Goal: Task Accomplishment & Management: Complete application form

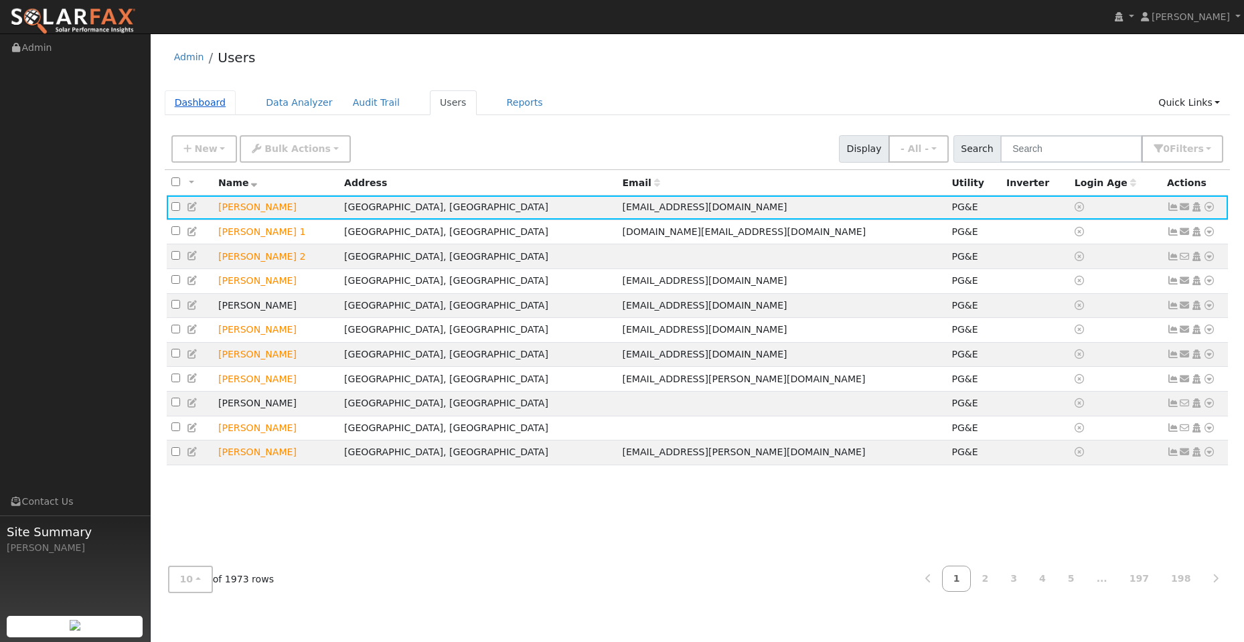
click at [201, 100] on link "Dashboard" at bounding box center [201, 102] width 72 height 25
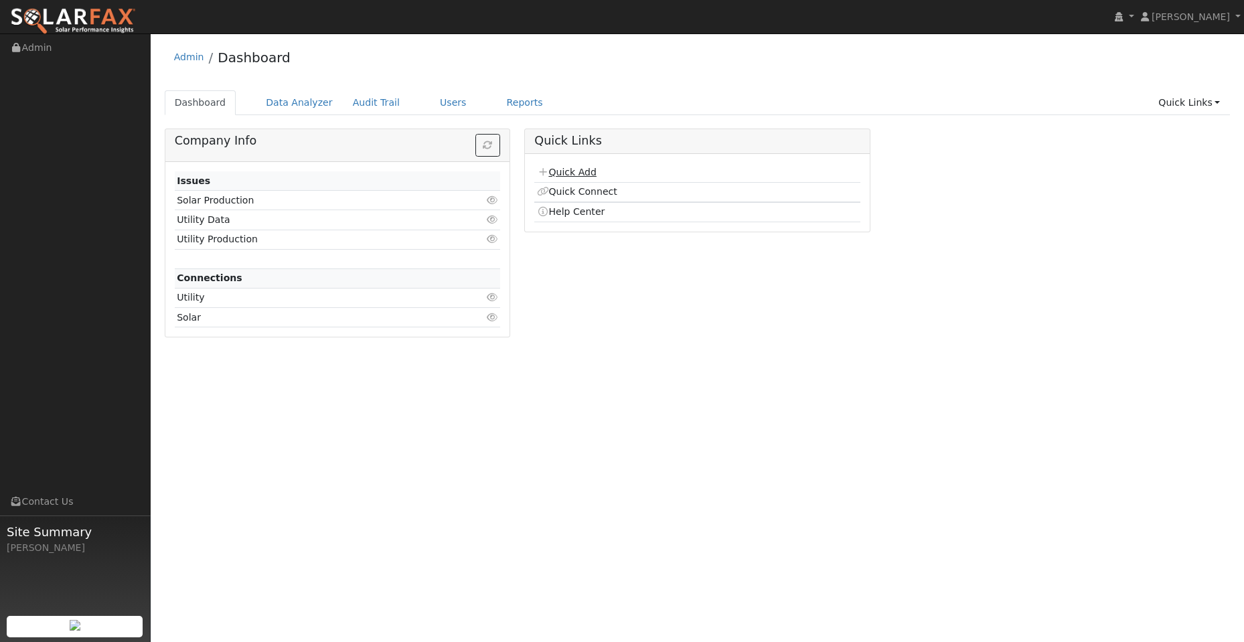
click at [571, 175] on link "Quick Add" at bounding box center [567, 172] width 60 height 11
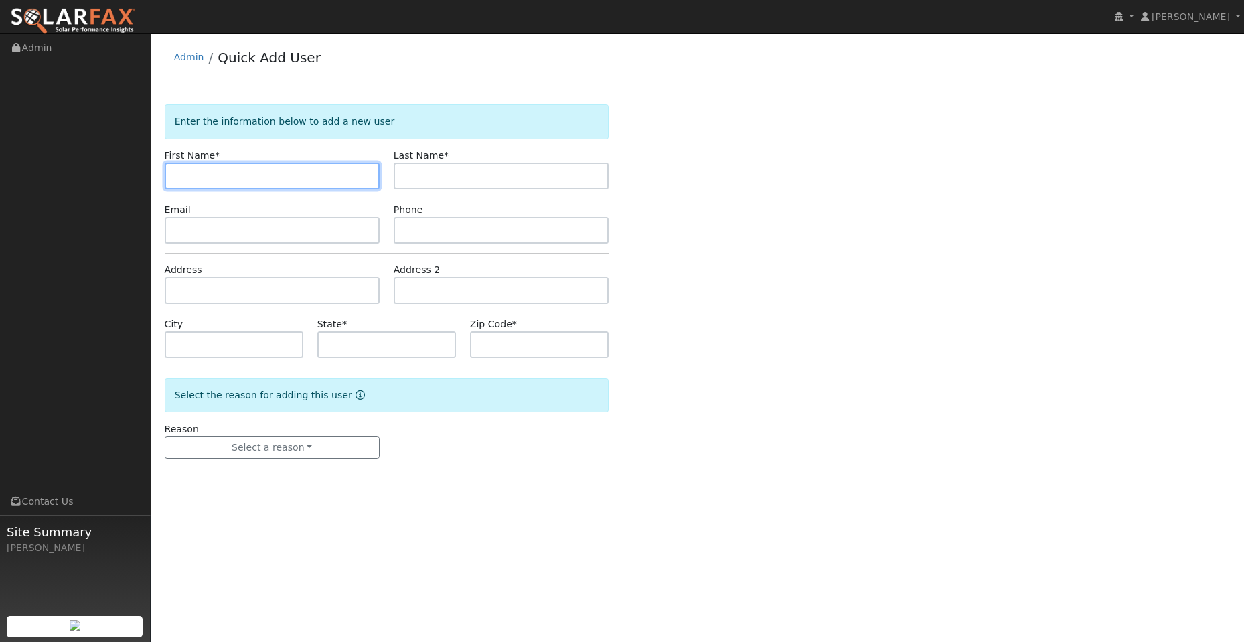
click at [194, 174] on input "text" at bounding box center [272, 176] width 215 height 27
paste input "Cody"
click at [177, 179] on input "Cody" at bounding box center [272, 176] width 215 height 27
type input "Cody"
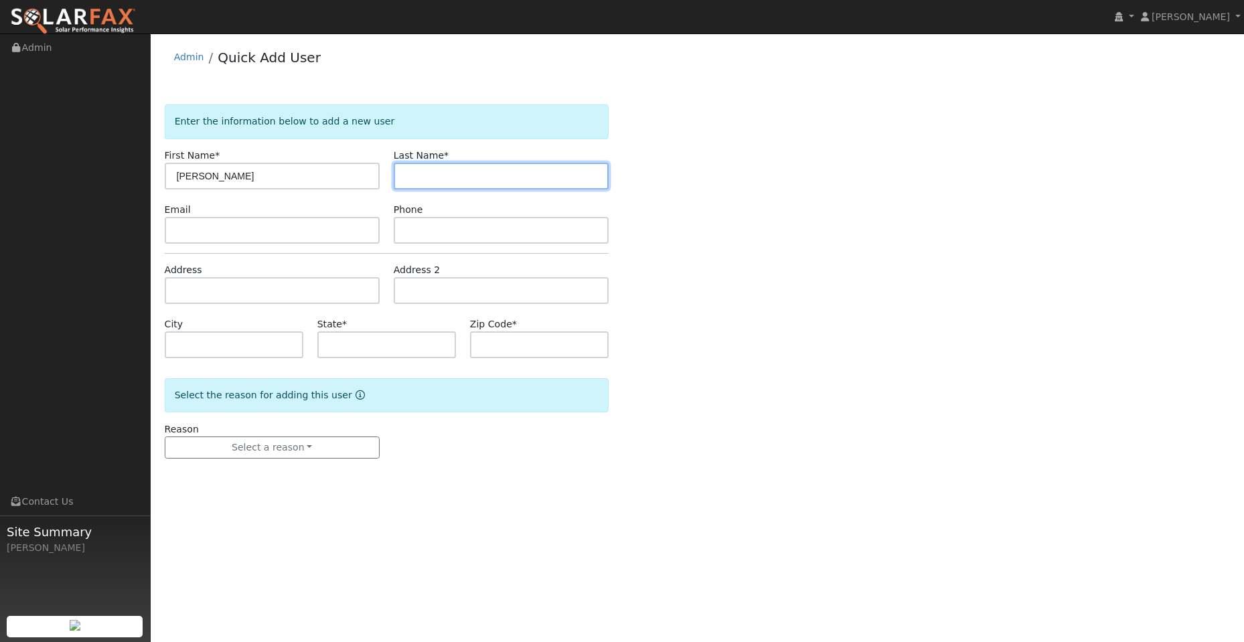
click at [439, 172] on input "text" at bounding box center [501, 176] width 215 height 27
click at [404, 175] on input "text" at bounding box center [501, 176] width 215 height 27
paste input "Holley"
click at [406, 180] on input "Holley" at bounding box center [501, 176] width 215 height 27
type input "Holley"
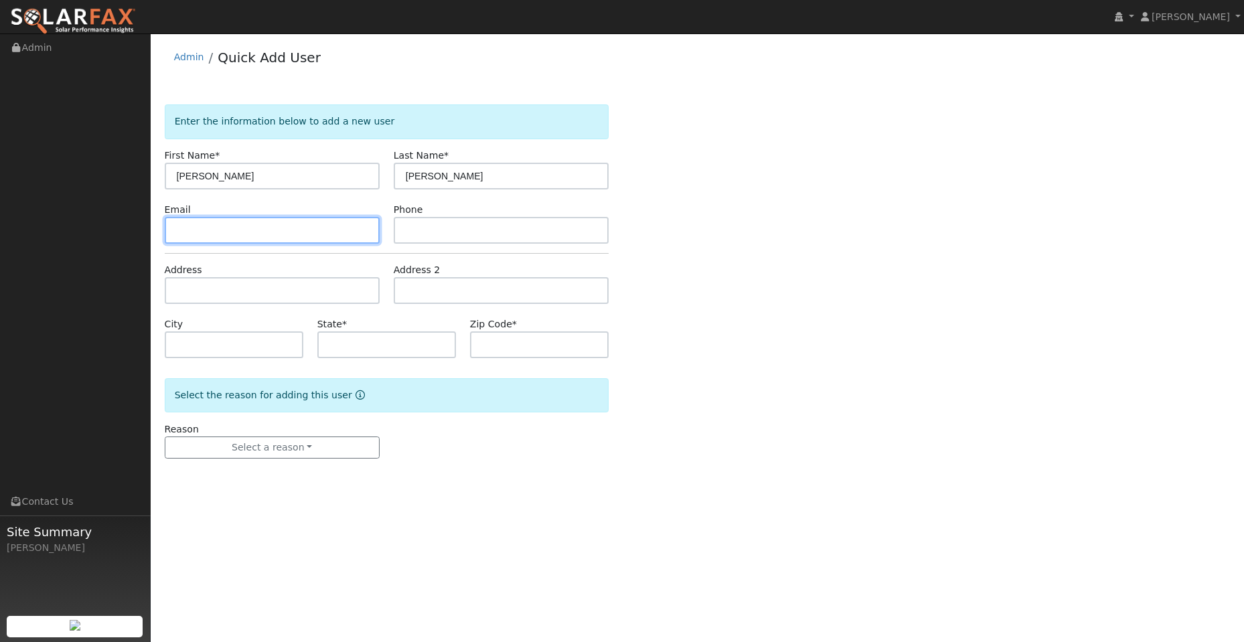
click at [275, 242] on input "text" at bounding box center [272, 230] width 215 height 27
click at [186, 226] on input "text" at bounding box center [272, 230] width 215 height 27
paste input "codyoholley@aim.com"
type input "codyoholley@aim.com"
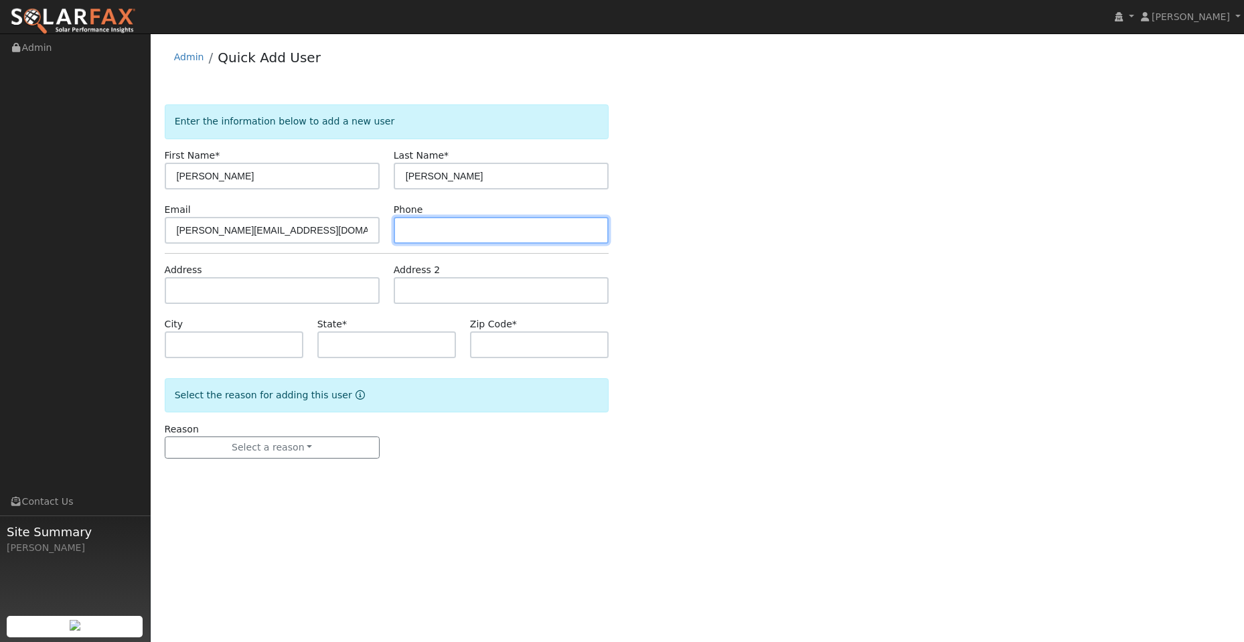
click at [437, 234] on input "text" at bounding box center [501, 230] width 215 height 27
click at [414, 228] on input "text" at bounding box center [501, 230] width 215 height 27
paste input "(925) 989-9277"
click at [409, 228] on input "(925) 989-9277" at bounding box center [501, 230] width 215 height 27
type input "(925) 989-9277"
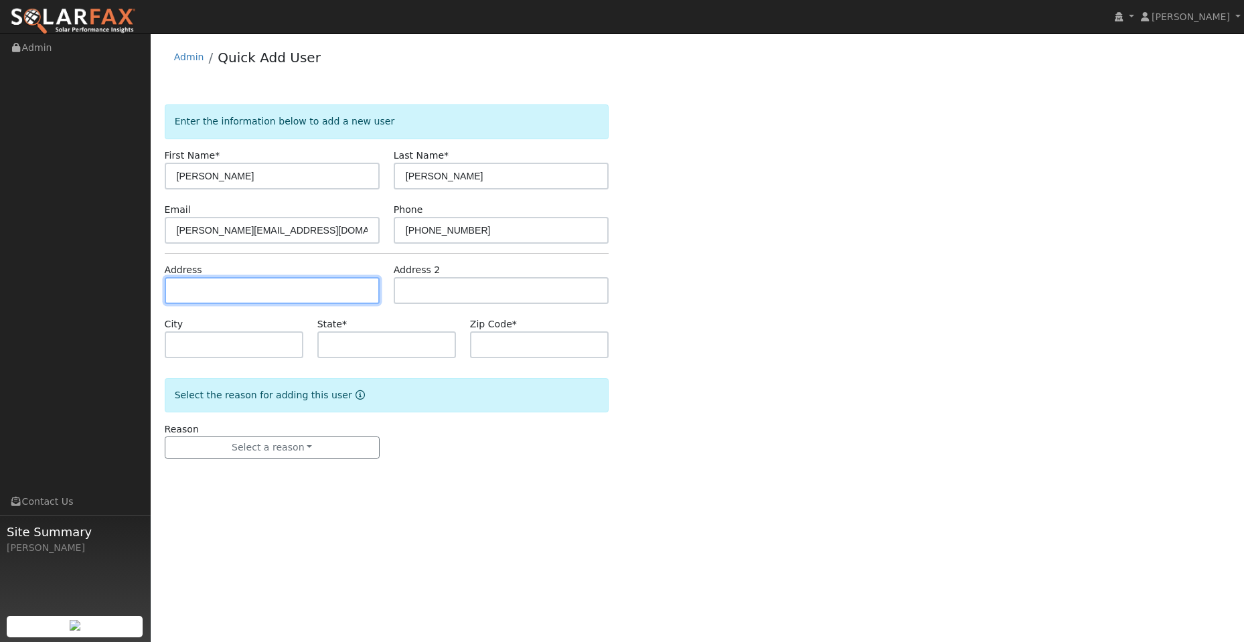
click at [234, 290] on input "text" at bounding box center [272, 290] width 215 height 27
click at [196, 288] on input "text" at bounding box center [272, 290] width 215 height 27
paste input "120 Hyannis Court"
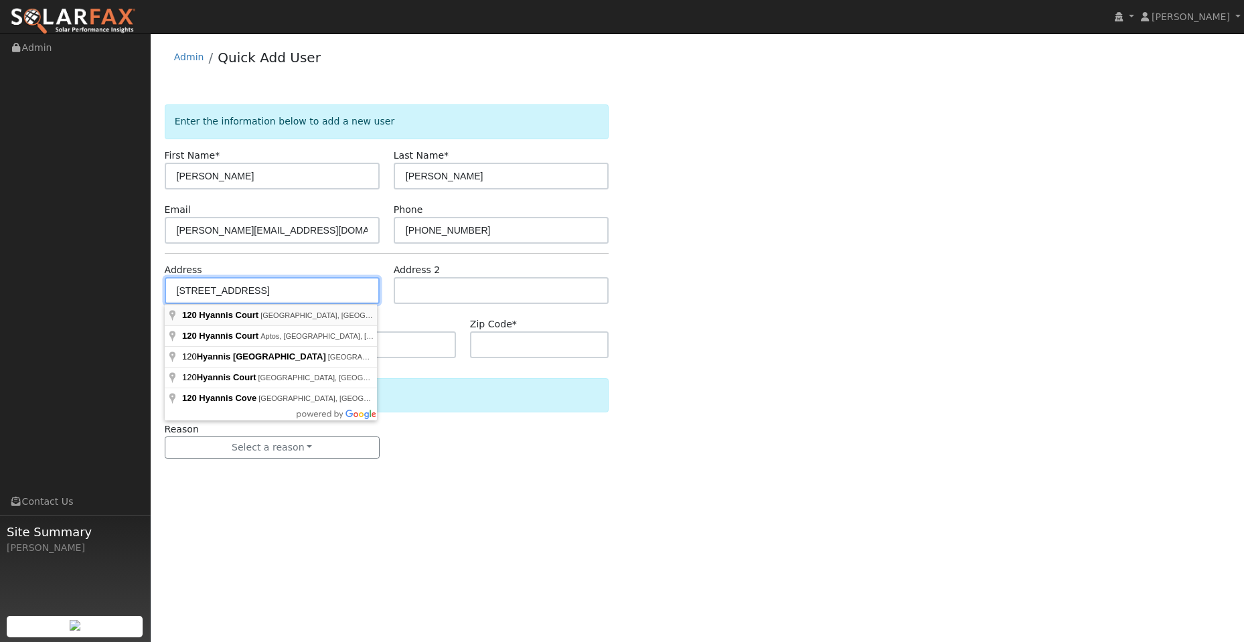
type input "120 Hyannis Court"
type input "Vacaville"
type input "CA"
type input "95687"
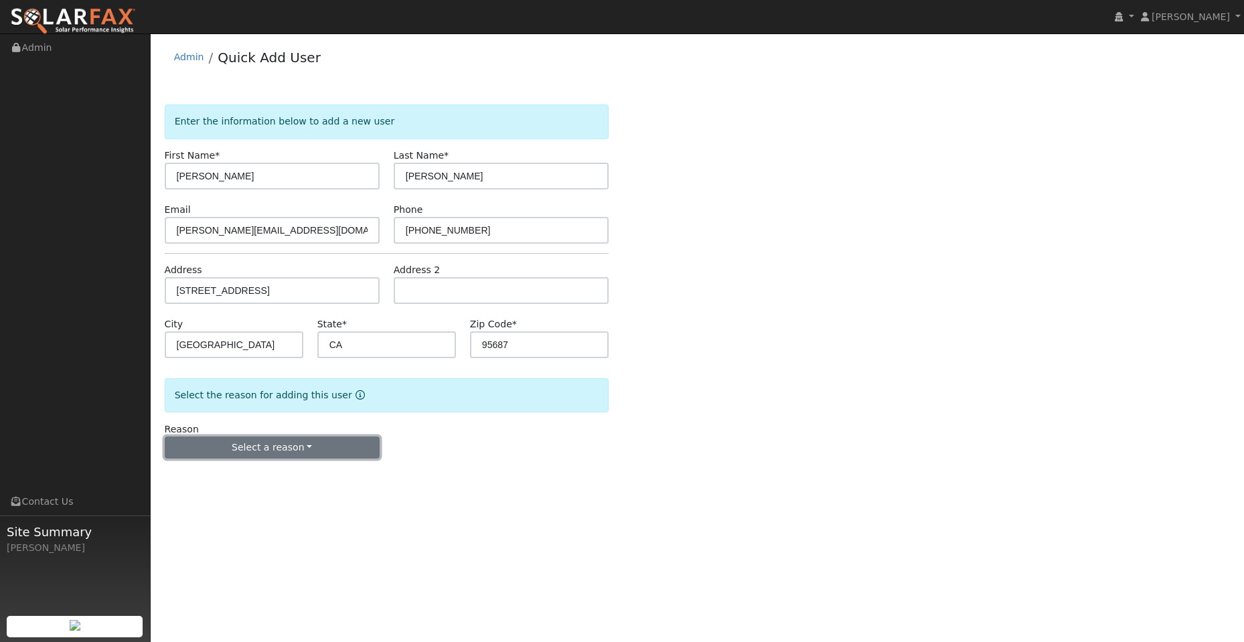
click at [272, 446] on button "Select a reason" at bounding box center [272, 448] width 215 height 23
click at [234, 476] on link "New lead" at bounding box center [239, 475] width 148 height 19
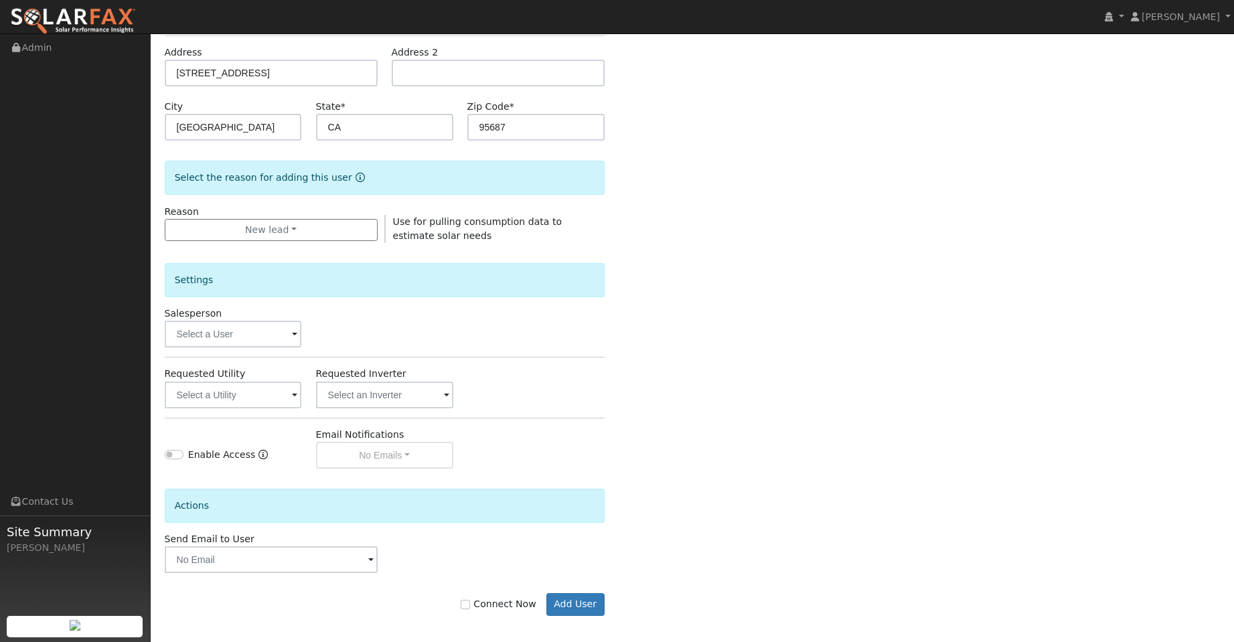
scroll to position [225, 0]
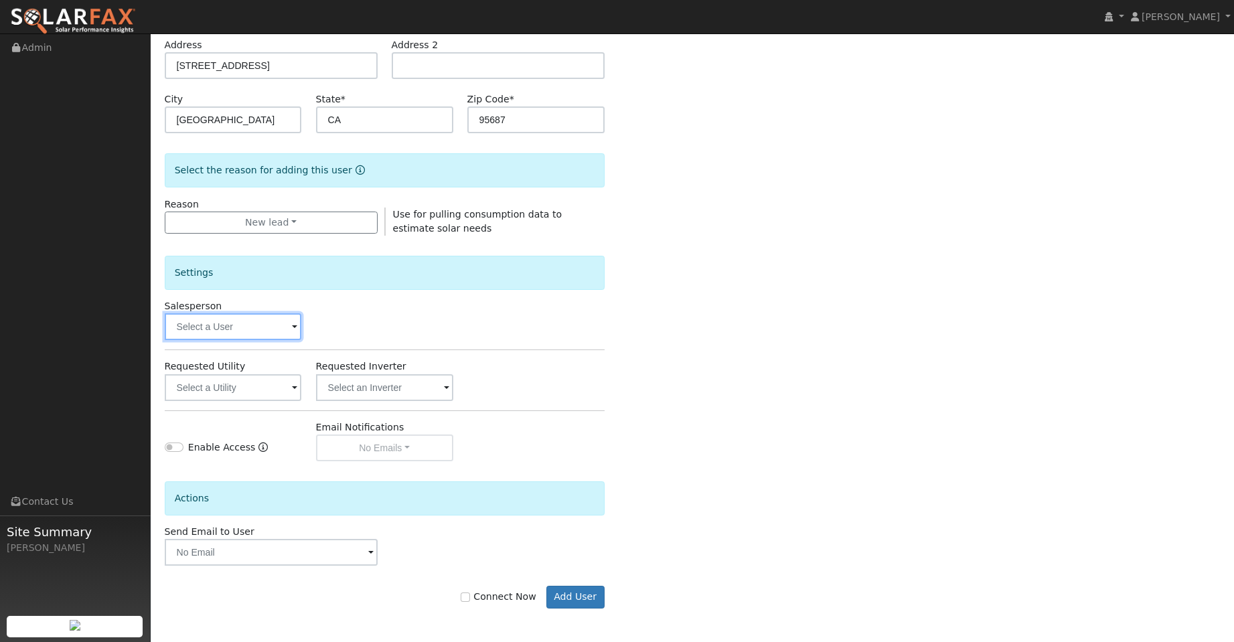
click at [267, 322] on input "text" at bounding box center [233, 326] width 137 height 27
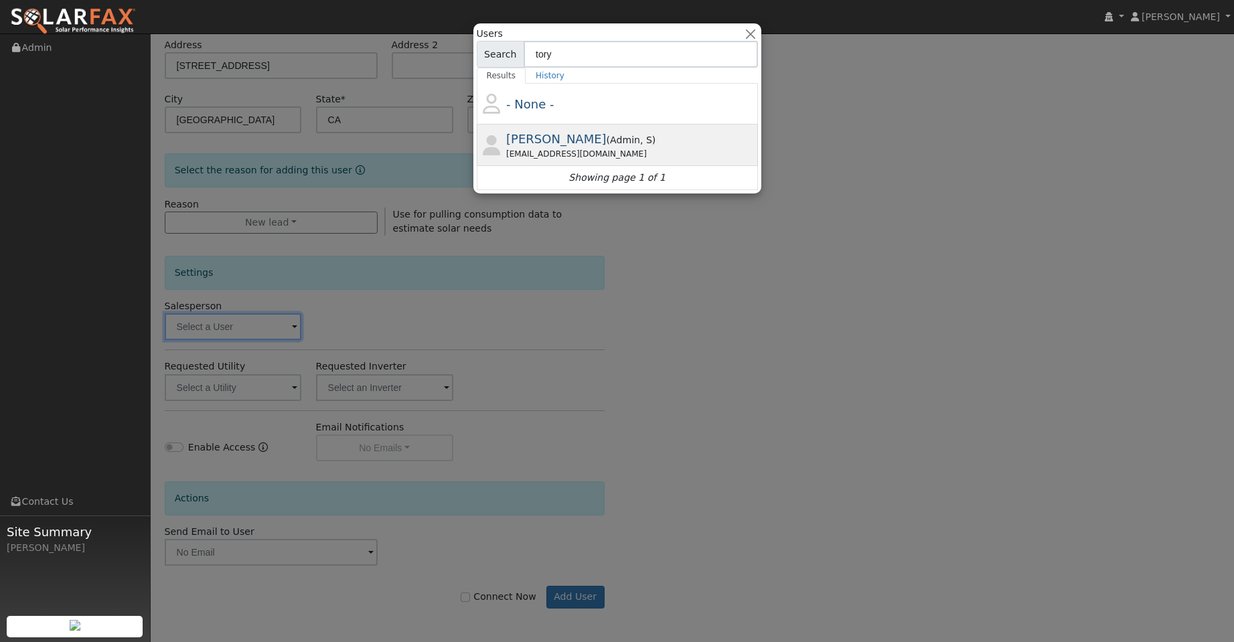
type input "tory"
click at [608, 143] on div "Tory Kelly ( Admin , S ) Tory@ambrosesolar.com" at bounding box center [630, 145] width 248 height 30
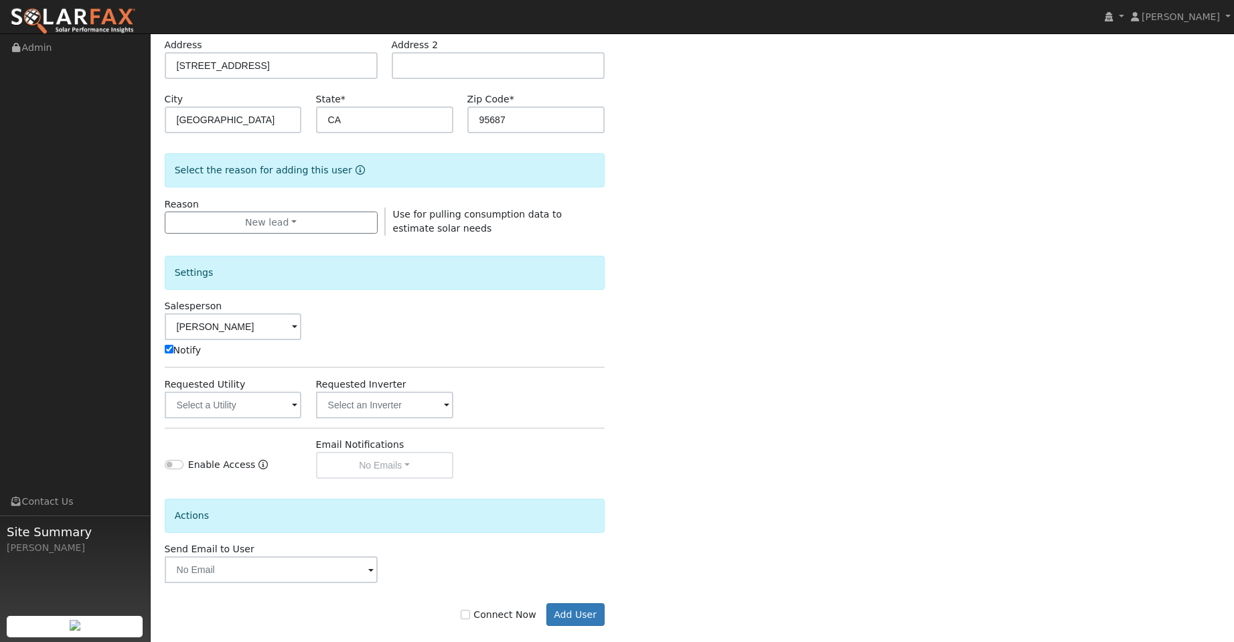
type input "Tory Kelly"
click at [247, 404] on input "text" at bounding box center [233, 405] width 137 height 27
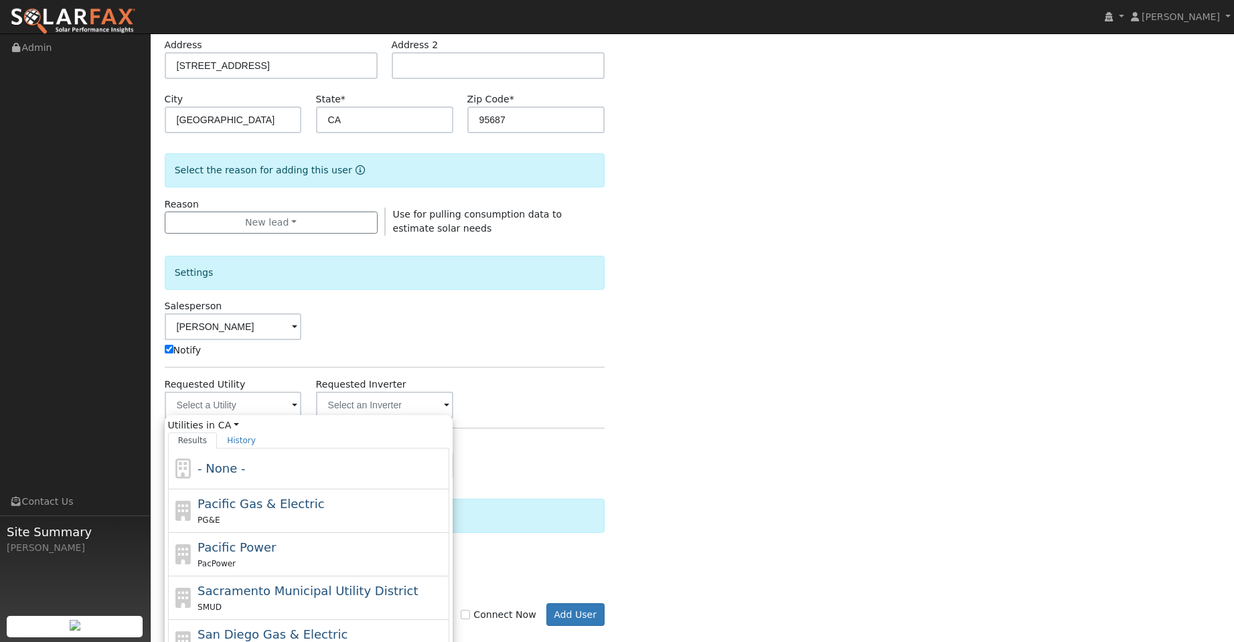
click at [313, 496] on div "Pacific Gas & Electric PG&E" at bounding box center [308, 512] width 281 height 44
type input "Pacific Gas & Electric"
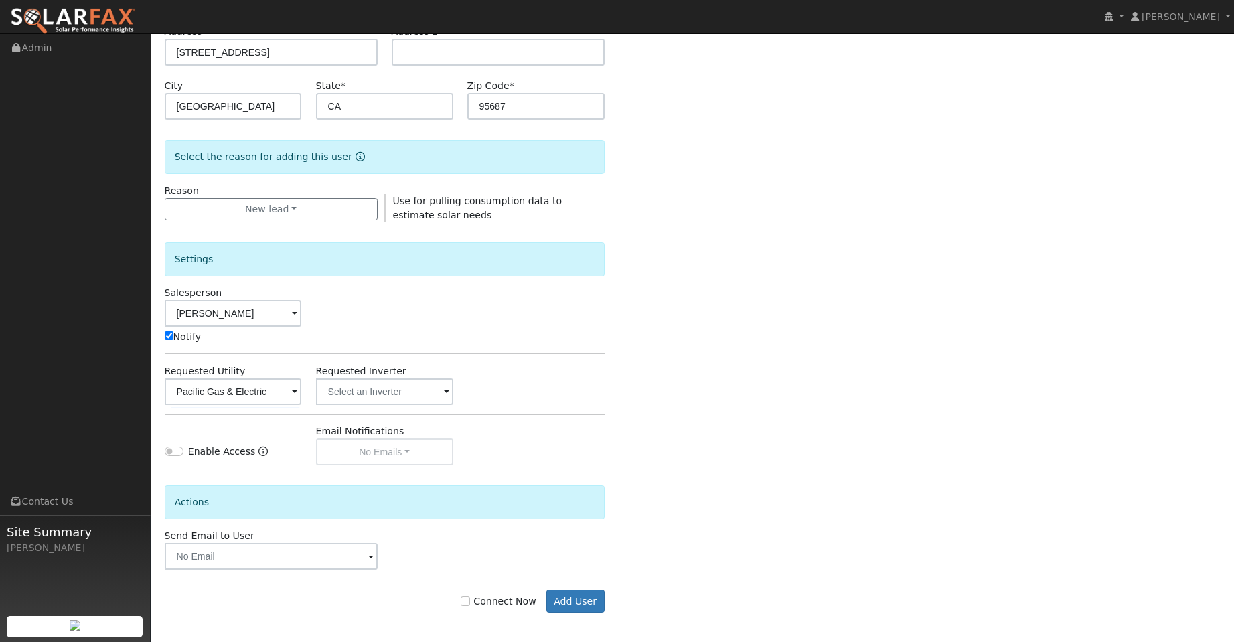
scroll to position [242, 0]
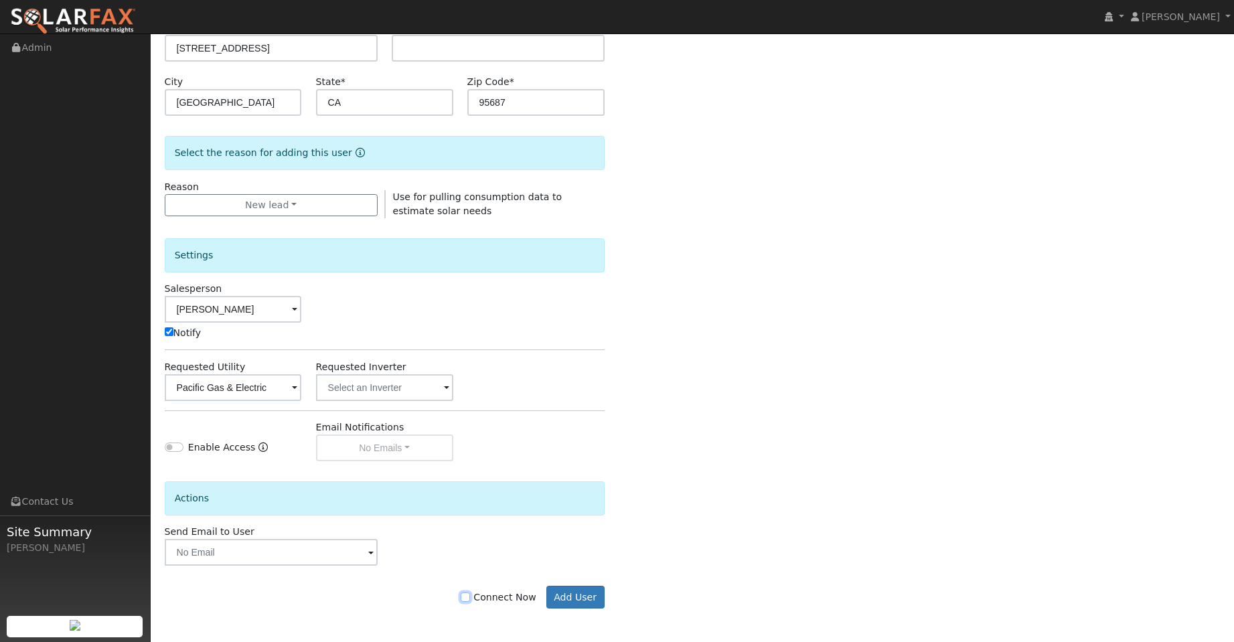
click at [470, 601] on input "Connect Now" at bounding box center [465, 597] width 9 height 9
checkbox input "true"
click at [544, 603] on div "Connect Now Add User" at bounding box center [384, 597] width 454 height 23
click at [562, 599] on button "Add User" at bounding box center [575, 597] width 58 height 23
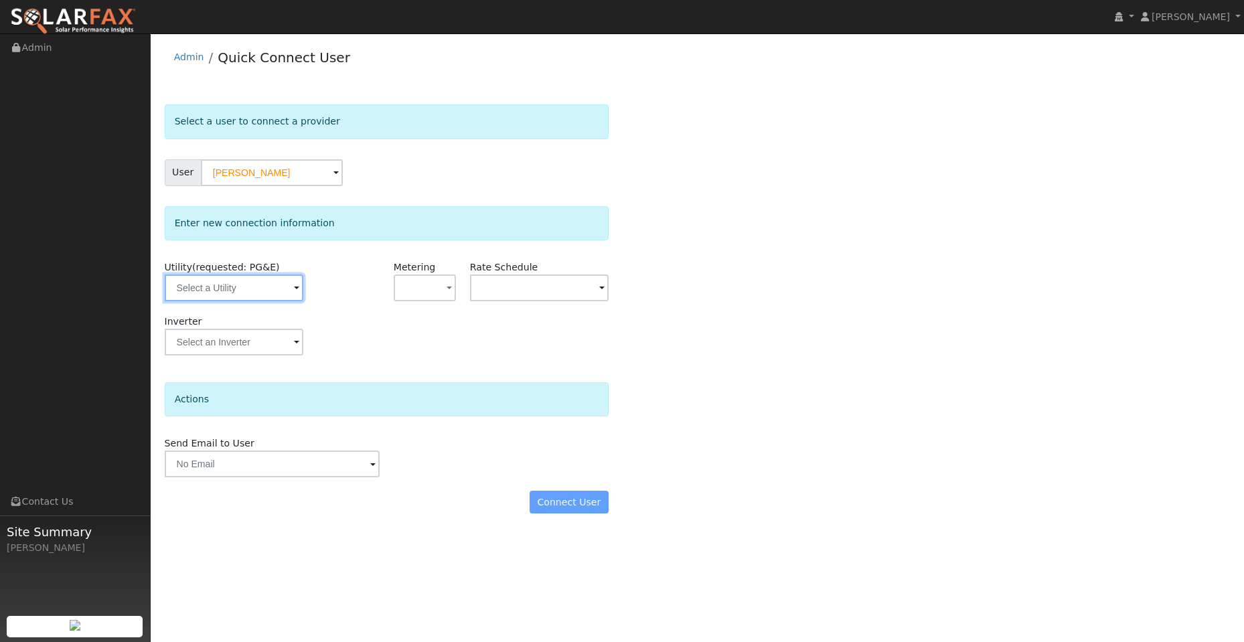
drag, startPoint x: 279, startPoint y: 289, endPoint x: 275, endPoint y: 295, distance: 6.9
click at [279, 293] on input "text" at bounding box center [234, 288] width 139 height 27
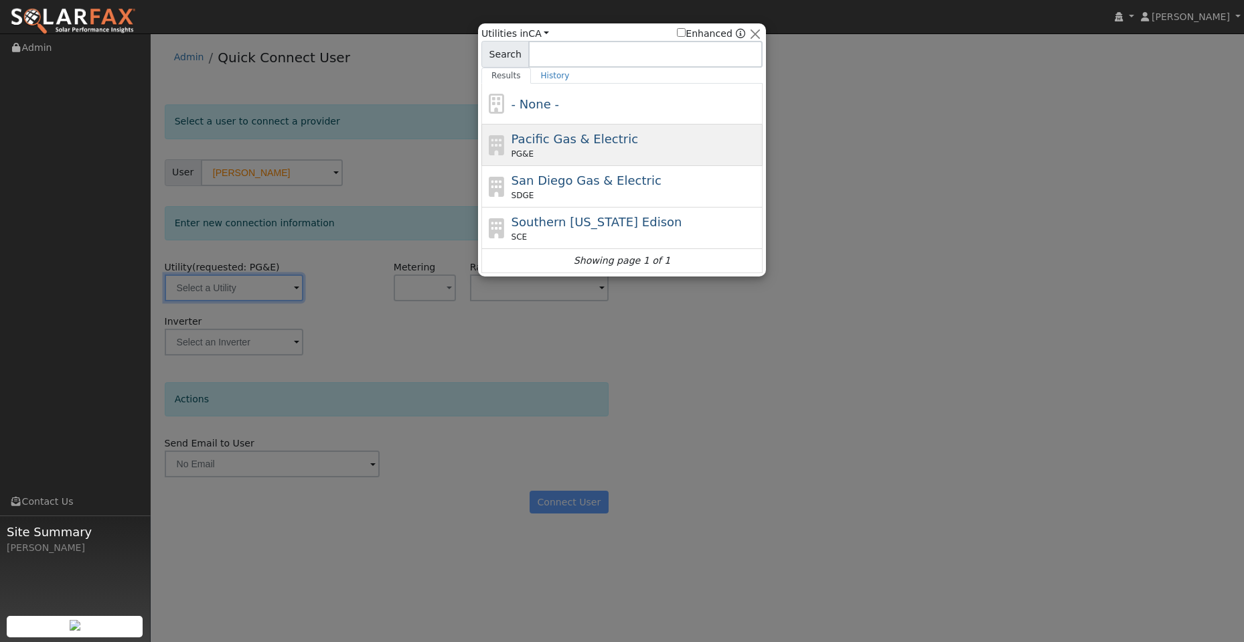
click at [534, 153] on div "PG&E" at bounding box center [636, 154] width 248 height 12
type input "PG&E"
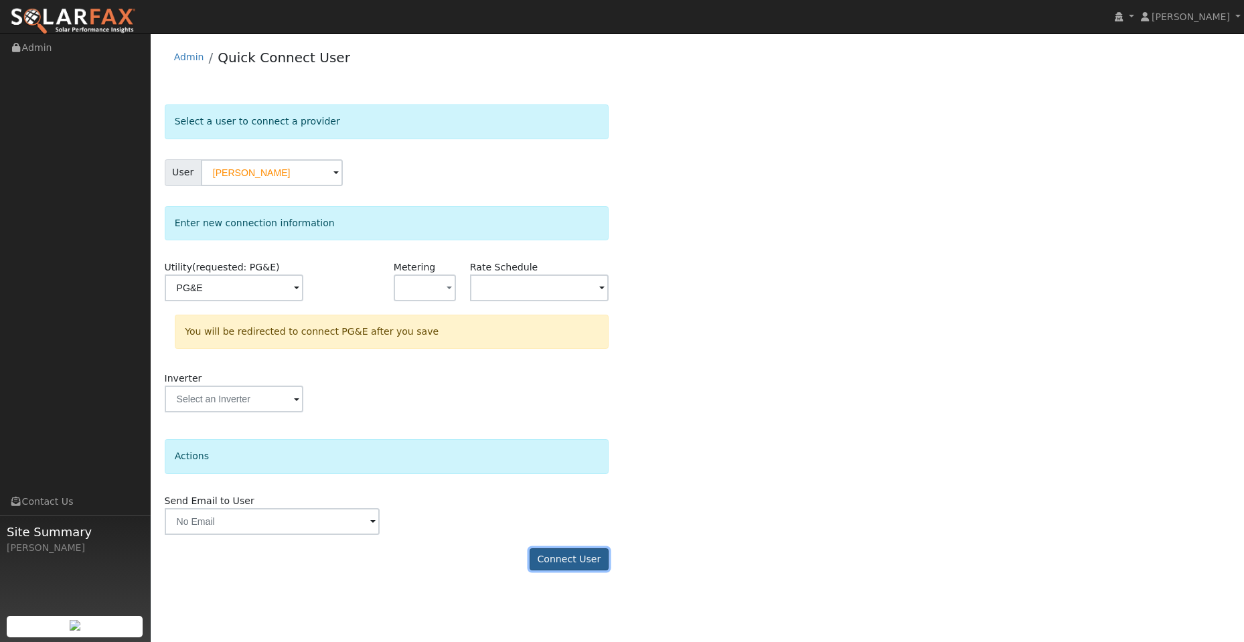
click at [566, 565] on button "Connect User" at bounding box center [569, 559] width 79 height 23
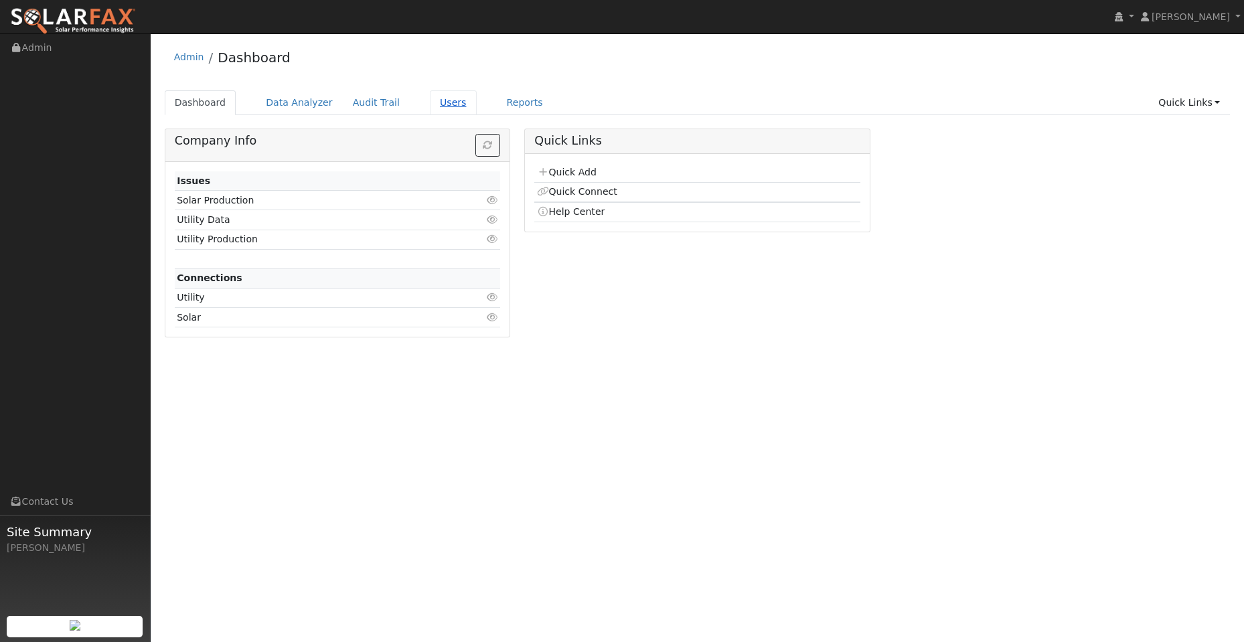
click at [441, 108] on link "Users" at bounding box center [453, 102] width 47 height 25
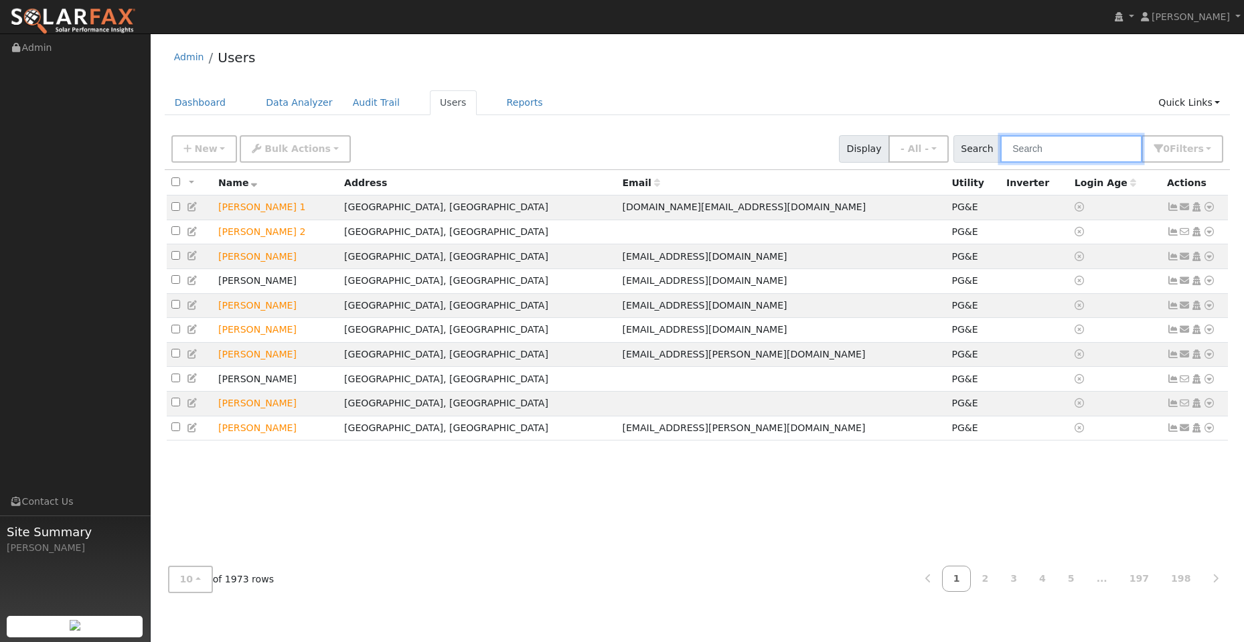
click at [1069, 145] on input "text" at bounding box center [1071, 148] width 142 height 27
paste input "[PERSON_NAME]"
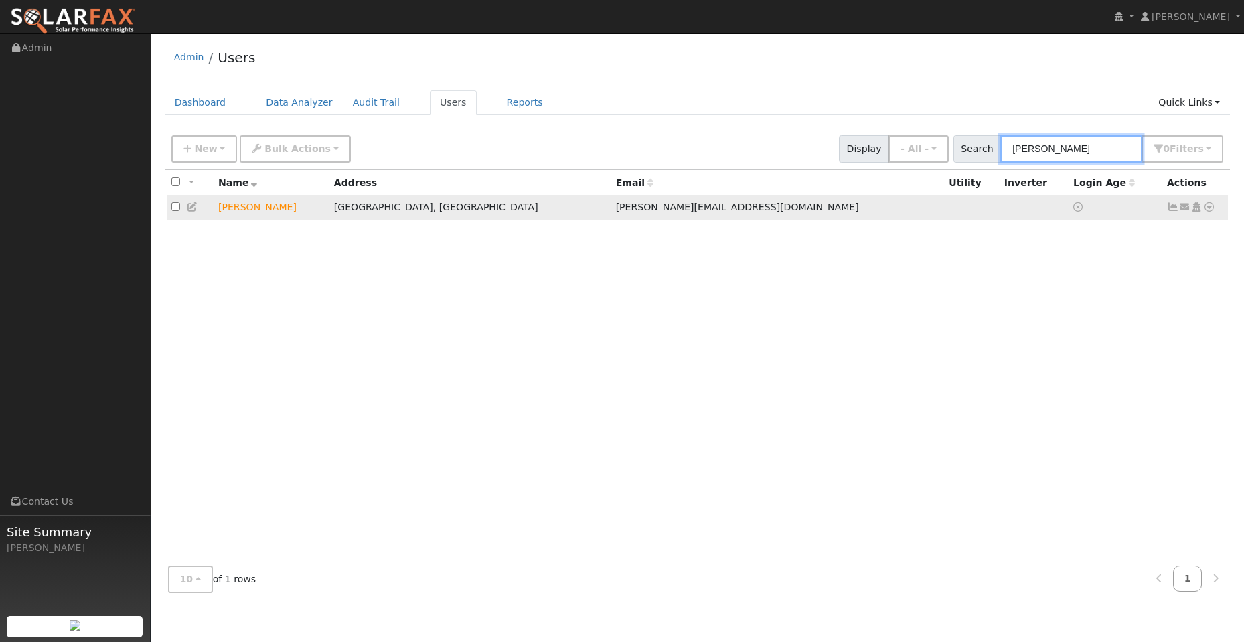
type input "[PERSON_NAME]"
click at [1209, 212] on icon at bounding box center [1209, 206] width 12 height 9
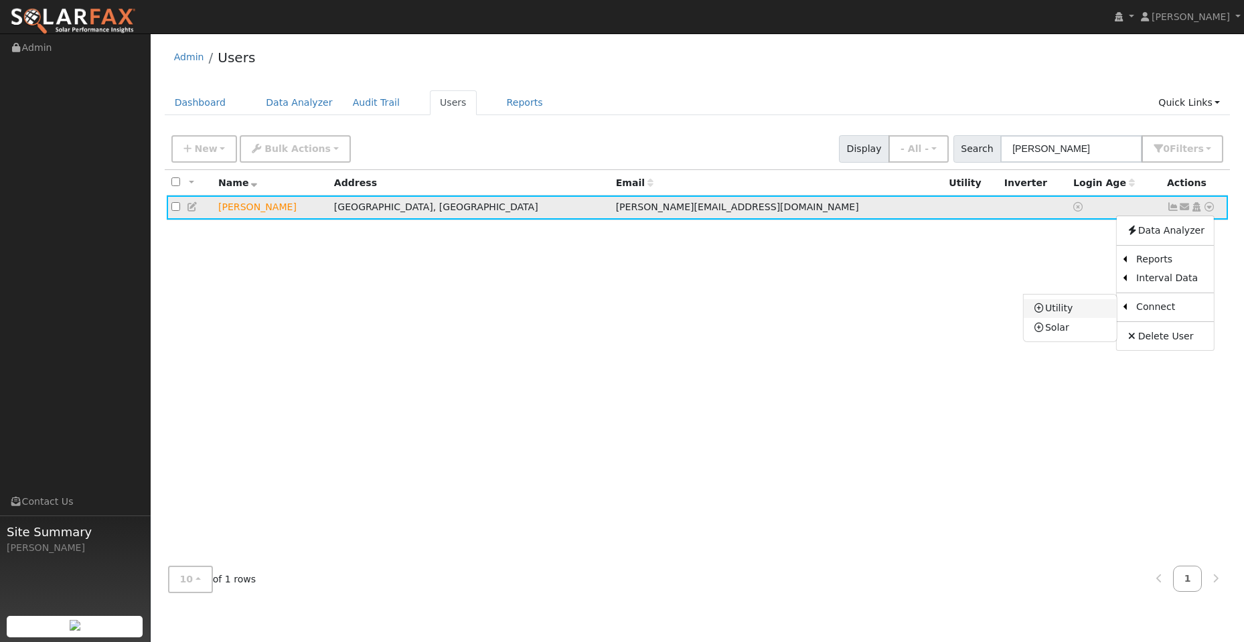
click at [1087, 309] on link "Utility" at bounding box center [1070, 308] width 93 height 19
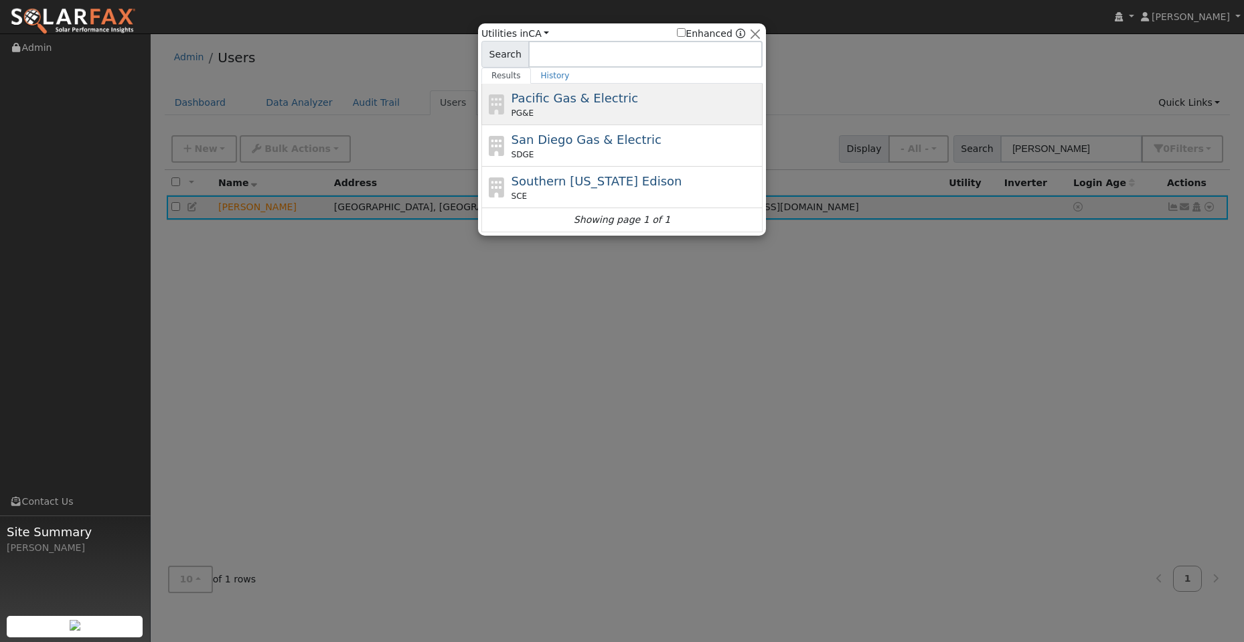
click at [664, 106] on div "Pacific Gas & Electric PG&E" at bounding box center [636, 104] width 248 height 30
